Goal: Find specific page/section: Find specific page/section

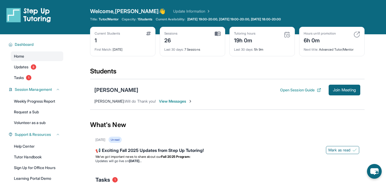
click at [215, 82] on div "William Song Open Session Guide Join Meeting Clara Park : Will do Thank you! Vi…" at bounding box center [227, 94] width 274 height 31
click at [264, 72] on div "Students" at bounding box center [227, 73] width 274 height 12
click at [252, 70] on div "Students" at bounding box center [227, 73] width 274 height 12
